Goal: Task Accomplishment & Management: Manage account settings

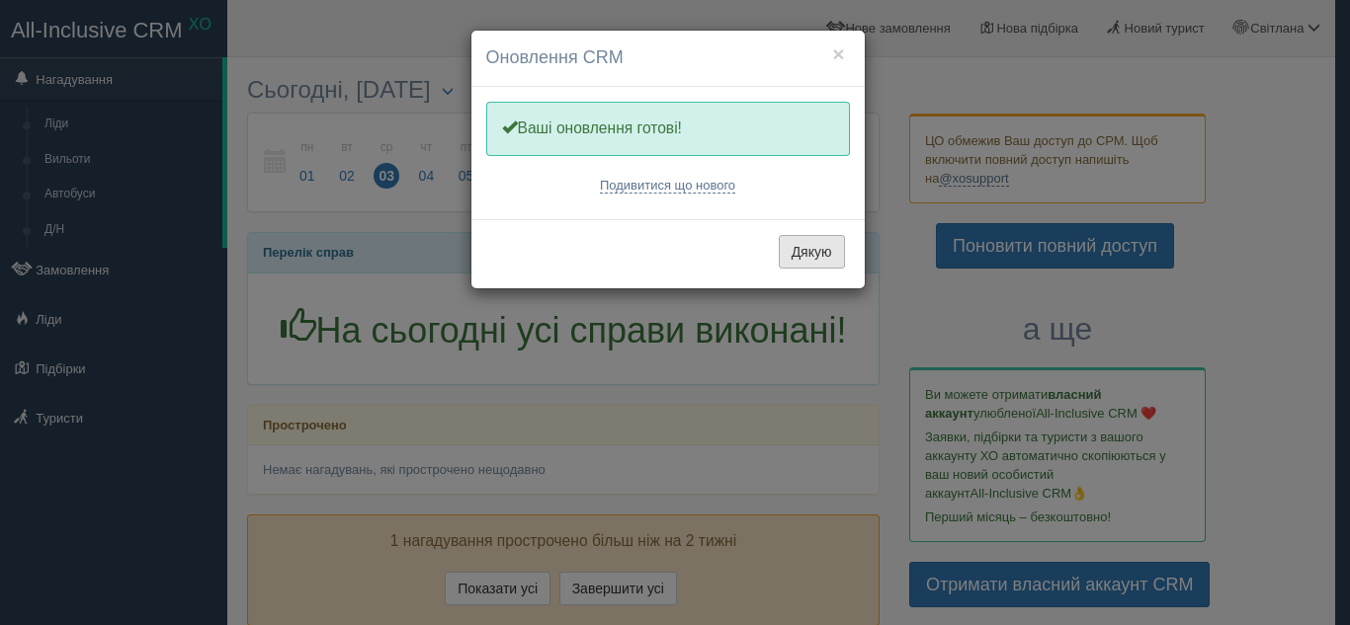
click at [826, 251] on button "Дякую" at bounding box center [812, 252] width 66 height 34
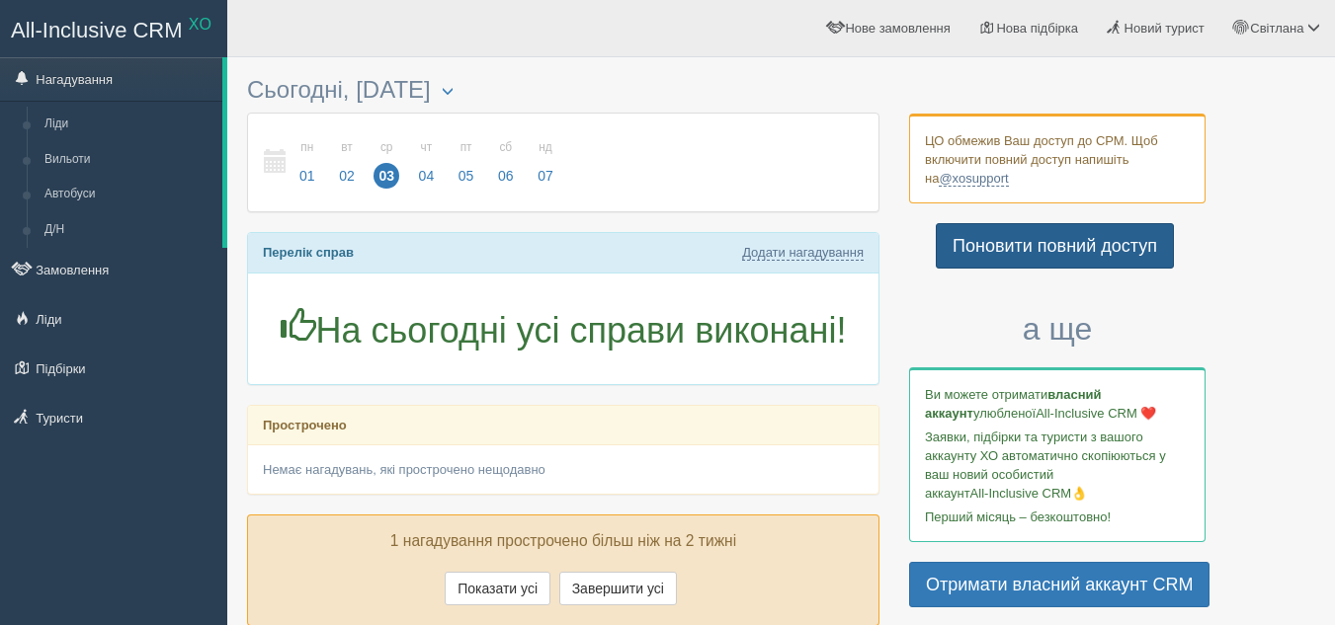
click at [1006, 241] on link "Поновити повний доступ" at bounding box center [1055, 245] width 238 height 45
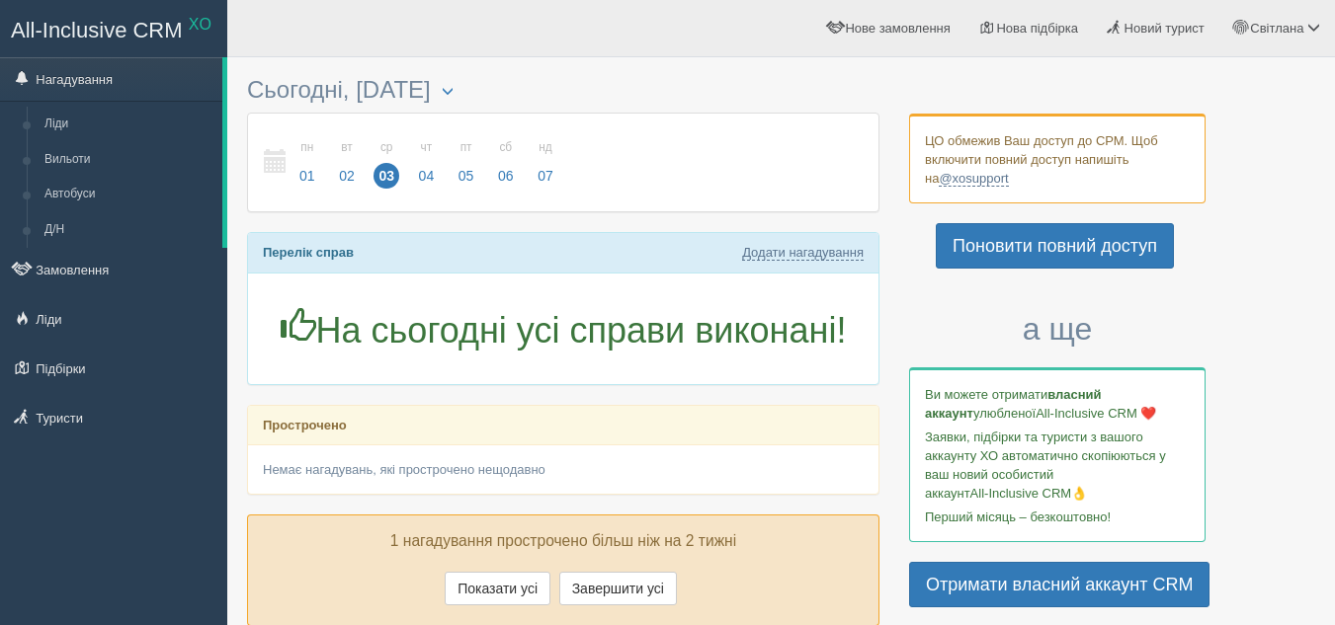
scroll to position [99, 0]
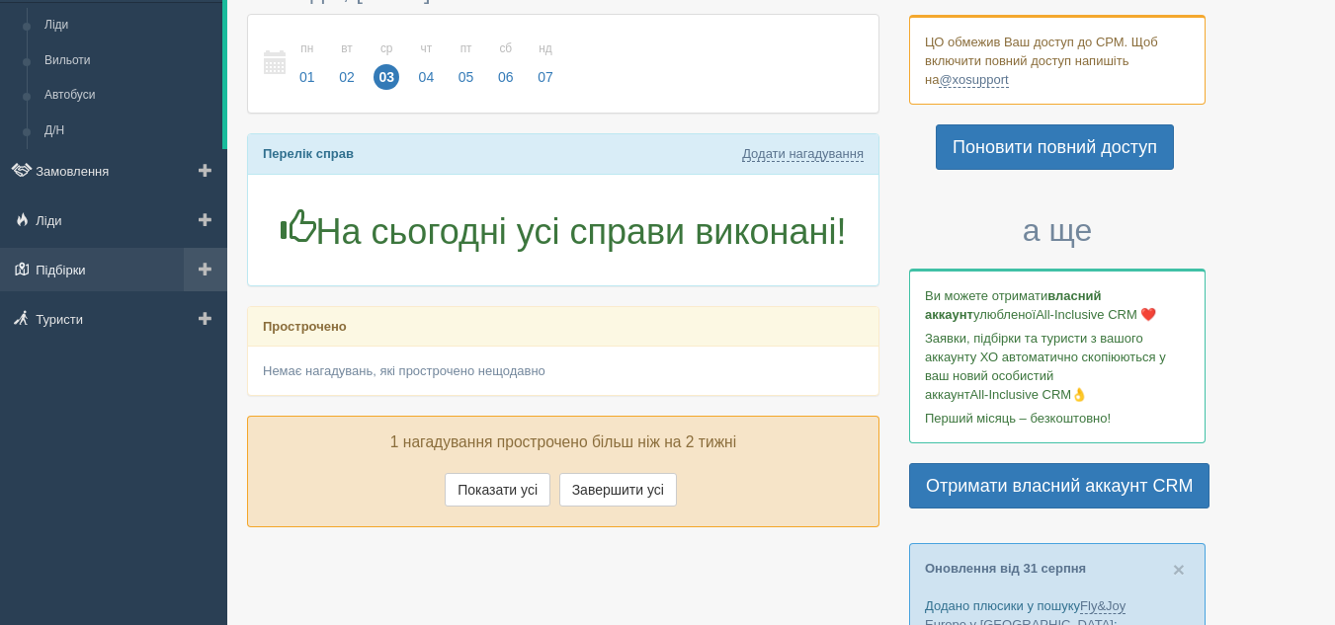
click at [121, 264] on link "Підбірки" at bounding box center [113, 269] width 227 height 43
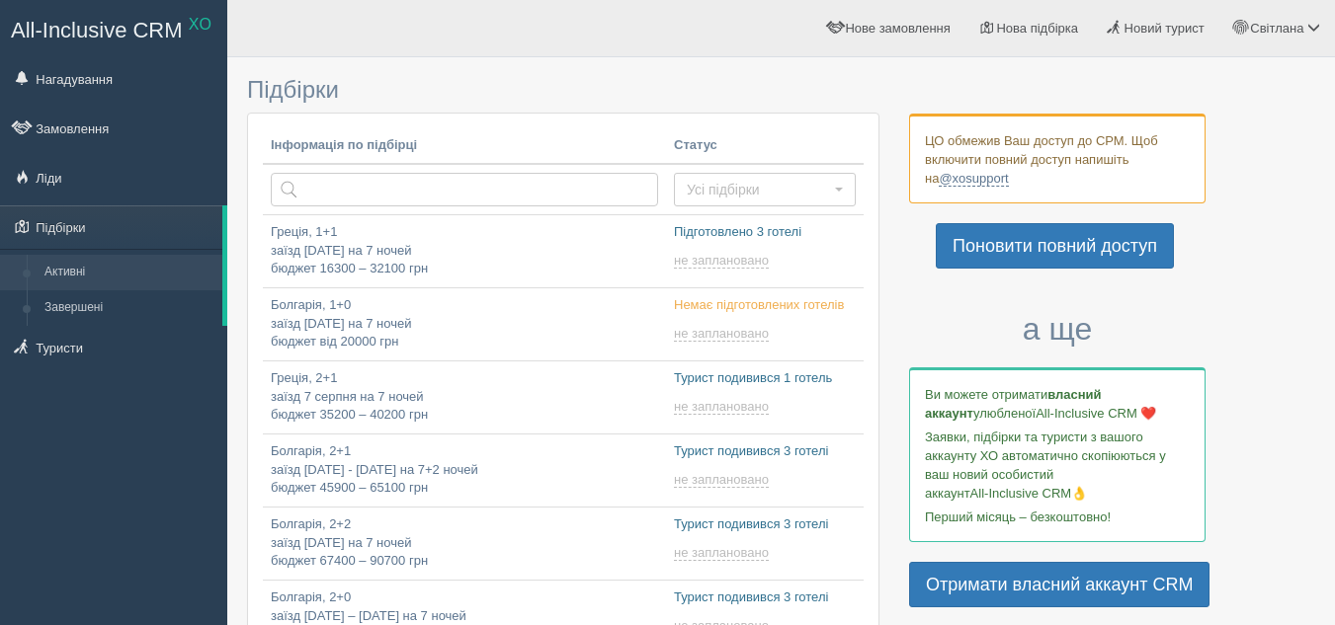
type input "[DATE] 20:00"
type input "[DATE] 16:40"
type input "[DATE] 18:55"
type input "[DATE] 19:50"
type input "[DATE] 17:10"
